Goal: Information Seeking & Learning: Learn about a topic

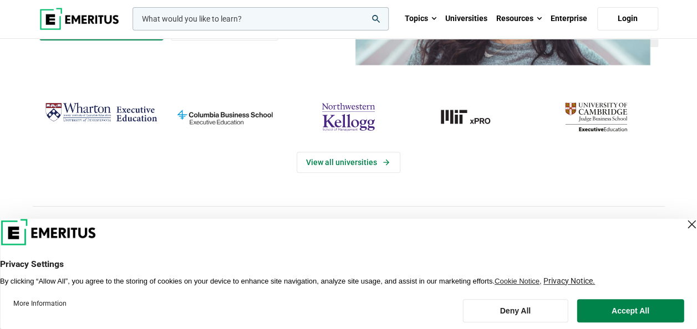
scroll to position [177, 0]
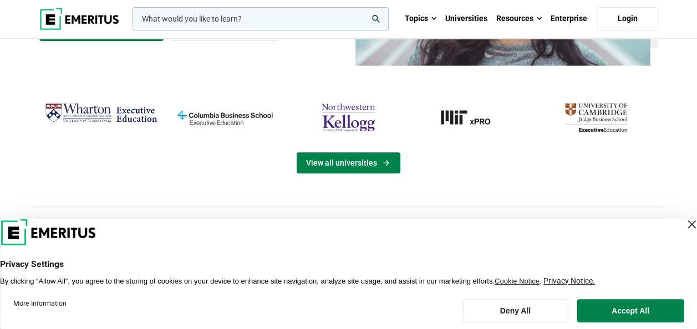
click at [383, 163] on icon "View Universities" at bounding box center [385, 163] width 9 height 9
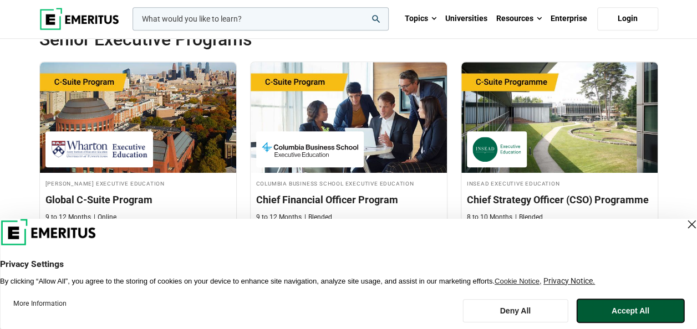
click at [620, 309] on button "Accept All" at bounding box center [630, 310] width 107 height 23
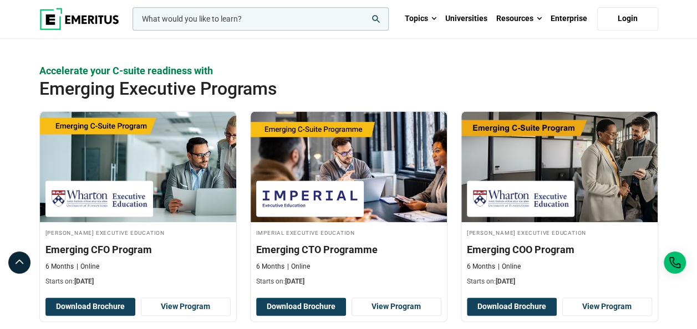
scroll to position [960, 0]
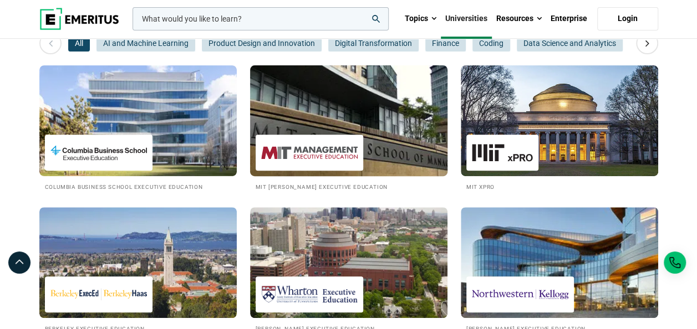
click at [339, 120] on img at bounding box center [348, 121] width 217 height 122
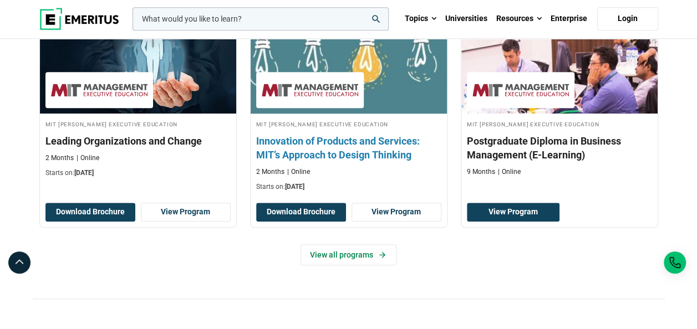
scroll to position [406, 0]
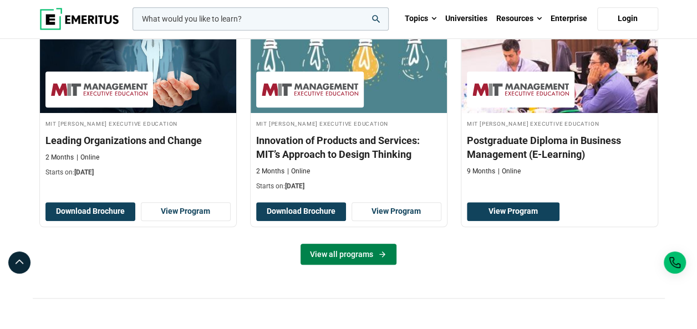
click at [357, 254] on link "View all programs" at bounding box center [349, 254] width 96 height 21
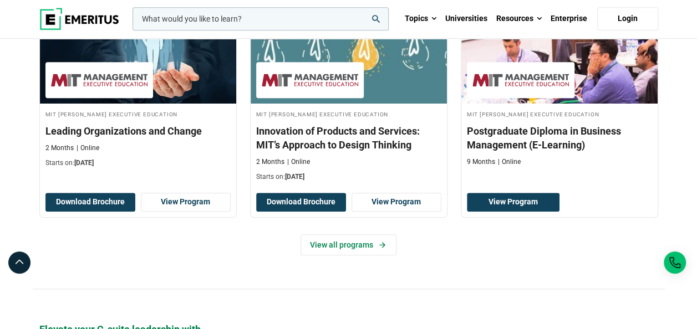
scroll to position [416, 0]
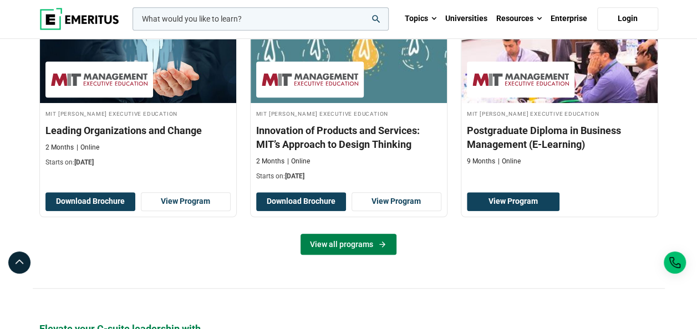
click at [355, 241] on link "View all programs" at bounding box center [349, 244] width 96 height 21
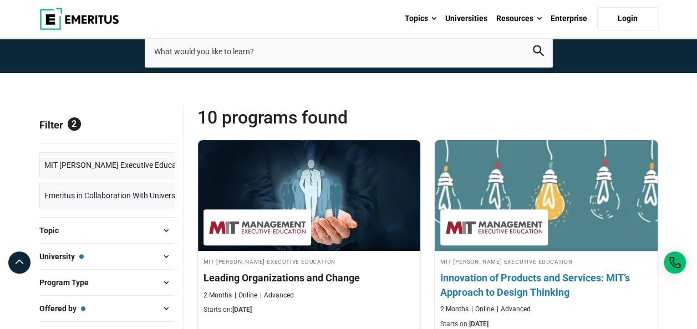
scroll to position [197, 0]
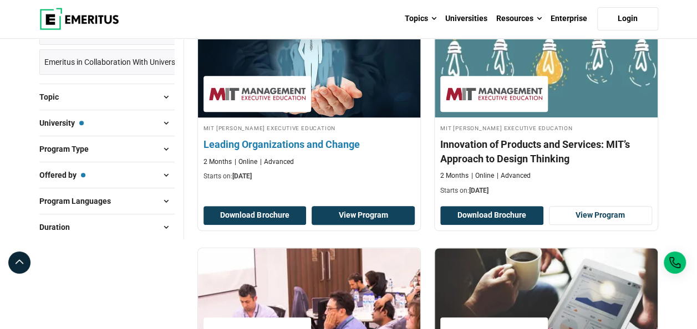
click at [334, 220] on link "View Program" at bounding box center [363, 215] width 103 height 19
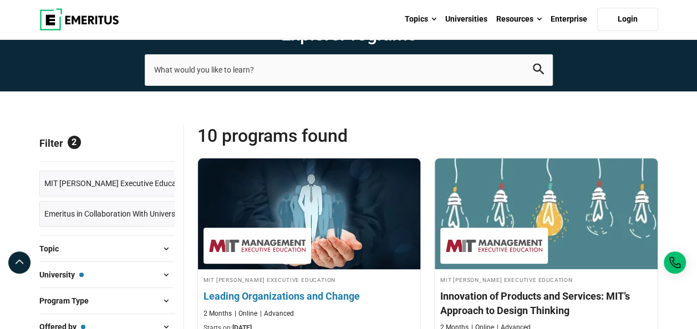
scroll to position [0, 0]
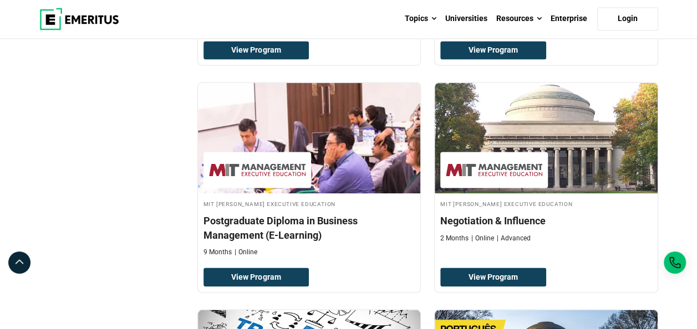
scroll to position [810, 0]
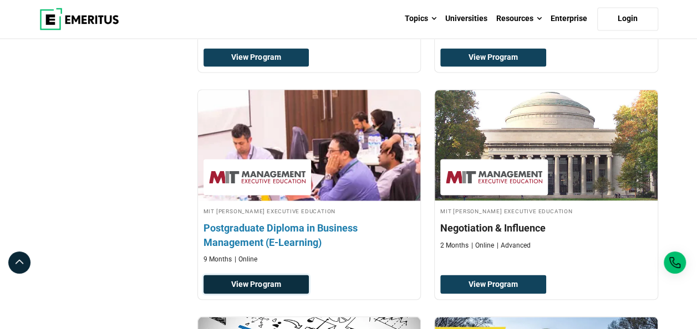
click at [287, 280] on link "View Program" at bounding box center [257, 284] width 106 height 19
